Goal: Transaction & Acquisition: Purchase product/service

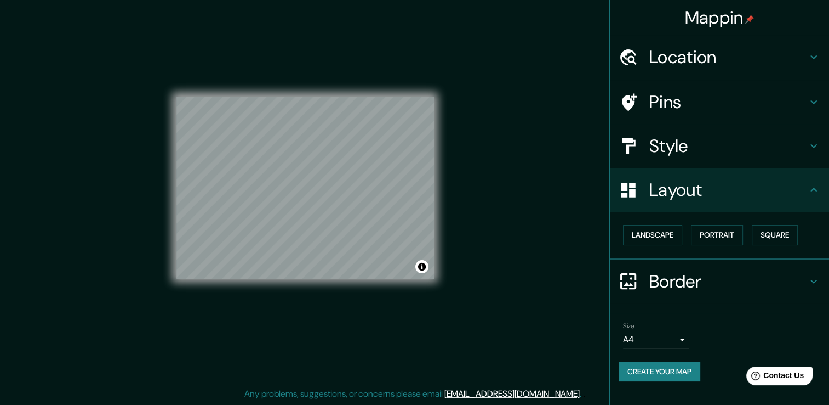
click at [775, 145] on h4 "Style" at bounding box center [729, 146] width 158 height 22
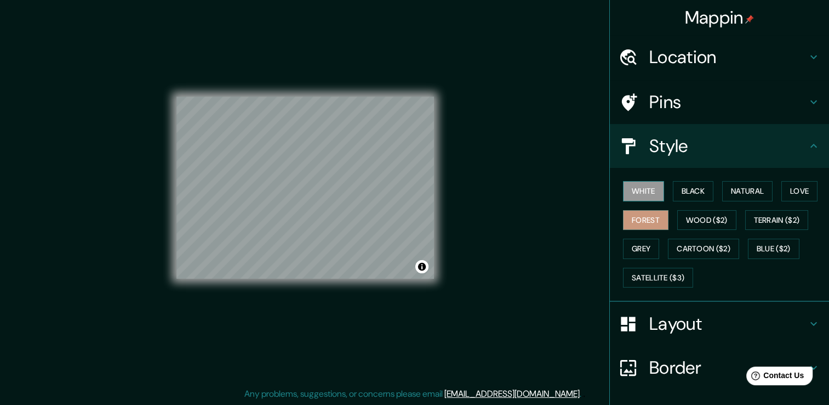
click at [624, 191] on button "White" at bounding box center [643, 191] width 41 height 20
click at [677, 184] on button "Black" at bounding box center [693, 191] width 41 height 20
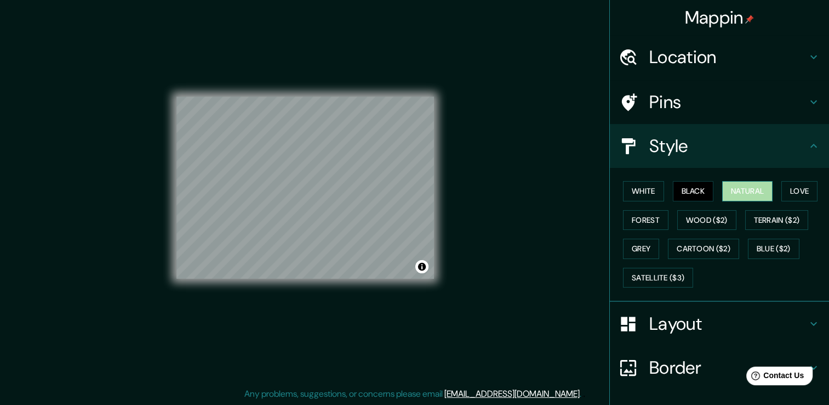
click at [733, 183] on button "Natural" at bounding box center [747, 191] width 50 height 20
click at [782, 190] on button "Love" at bounding box center [800, 191] width 36 height 20
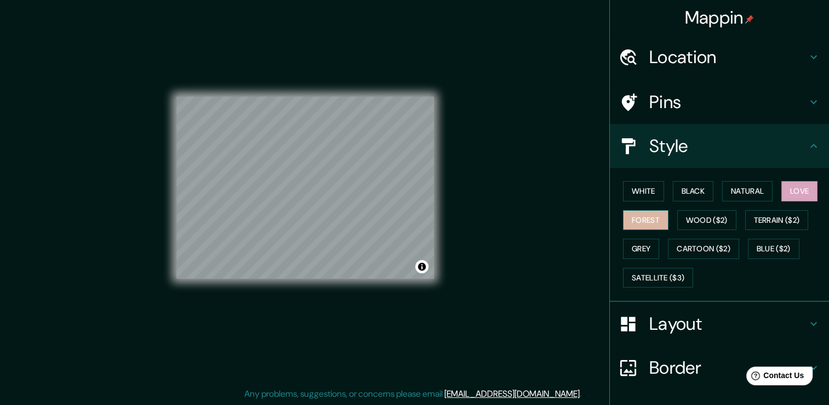
click at [658, 220] on button "Forest" at bounding box center [645, 220] width 45 height 20
click at [638, 242] on button "Grey" at bounding box center [641, 248] width 36 height 20
click at [645, 213] on button "Forest" at bounding box center [645, 220] width 45 height 20
click at [746, 193] on button "Natural" at bounding box center [747, 191] width 50 height 20
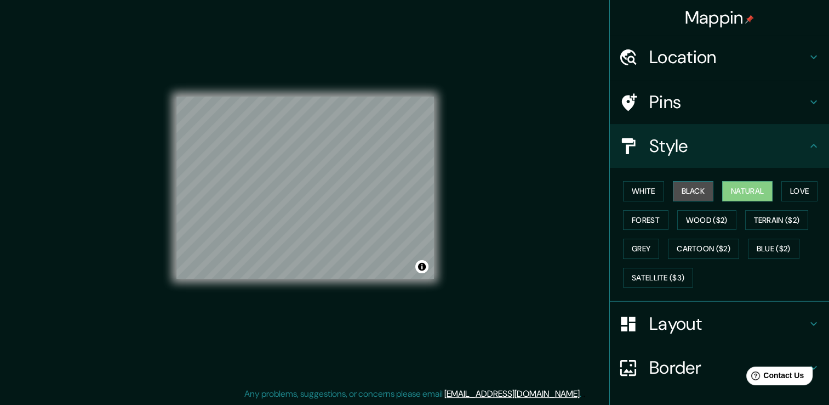
click at [698, 193] on button "Black" at bounding box center [693, 191] width 41 height 20
drag, startPoint x: 640, startPoint y: 192, endPoint x: 682, endPoint y: 185, distance: 42.2
click at [640, 191] on button "White" at bounding box center [643, 191] width 41 height 20
